Goal: Navigation & Orientation: Understand site structure

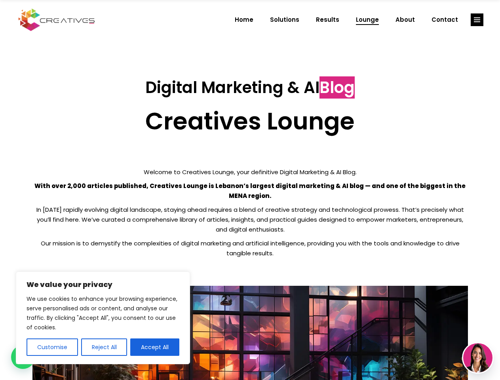
click at [250, 190] on p "With over 2,000 articles published, Creatives Lounge is Lebanon’s largest digit…" at bounding box center [250, 191] width 436 height 20
click at [52, 347] on button "Customise" at bounding box center [52, 347] width 51 height 17
click at [0, 0] on div at bounding box center [0, 0] width 0 height 0
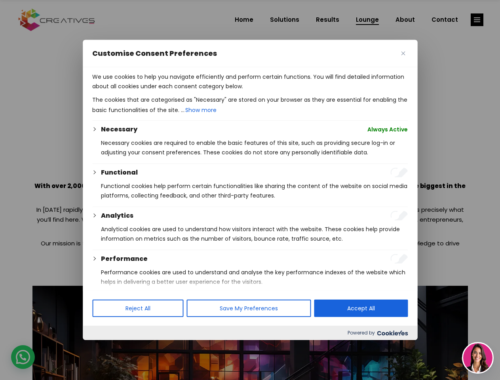
click at [155, 91] on p "We use cookies to help you navigate efficiently and perform certain functions. …" at bounding box center [250, 81] width 316 height 19
click at [477, 20] on div at bounding box center [250, 190] width 500 height 380
click at [478, 358] on img at bounding box center [477, 357] width 29 height 29
